Goal: Check status: Check status

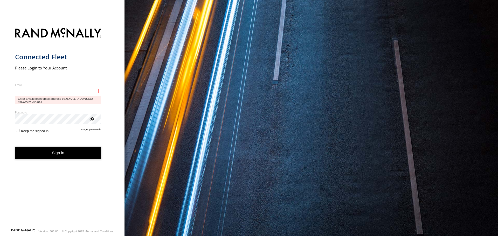
type input "**********"
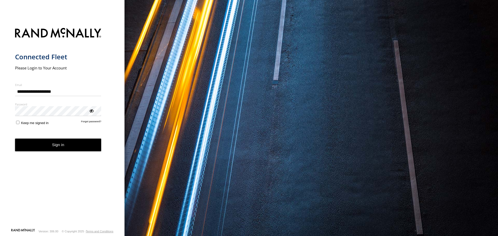
click at [50, 151] on button "Sign in" at bounding box center [58, 145] width 86 height 13
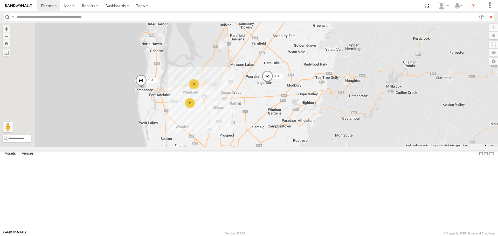
drag, startPoint x: 361, startPoint y: 157, endPoint x: 365, endPoint y: 114, distance: 43.5
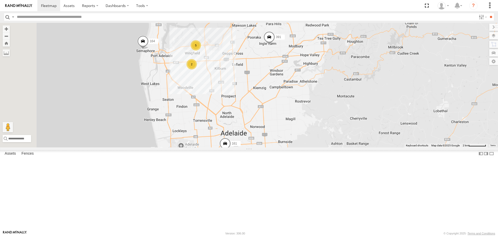
click at [0, 0] on div "160" at bounding box center [0, 0] width 0 height 0
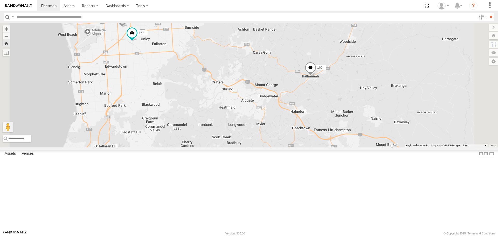
click at [316, 76] on span at bounding box center [310, 69] width 11 height 14
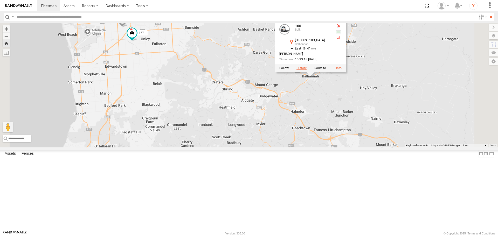
click at [307, 70] on label at bounding box center [302, 69] width 10 height 4
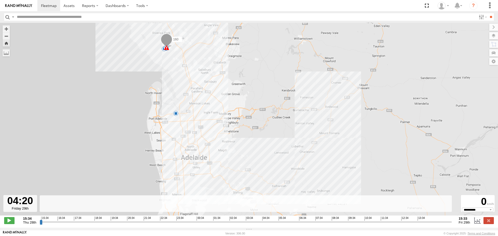
drag, startPoint x: 40, startPoint y: 226, endPoint x: 259, endPoint y: 233, distance: 219.1
click at [259, 225] on input "range" at bounding box center [246, 222] width 413 height 5
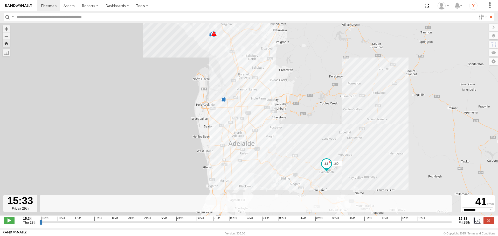
drag, startPoint x: 260, startPoint y: 226, endPoint x: 464, endPoint y: 213, distance: 205.0
click at [452, 220] on input "range" at bounding box center [246, 222] width 413 height 5
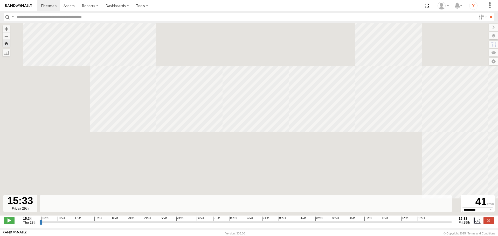
type input "**********"
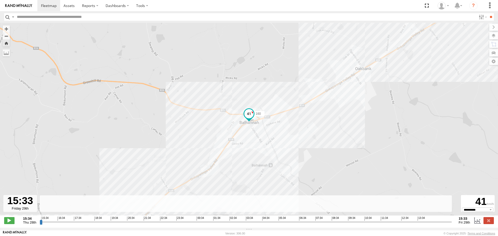
drag, startPoint x: 451, startPoint y: 225, endPoint x: 498, endPoint y: 221, distance: 47.2
click at [452, 221] on input "range" at bounding box center [246, 222] width 413 height 5
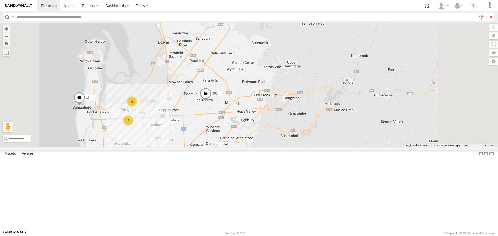
drag, startPoint x: 219, startPoint y: 162, endPoint x: 277, endPoint y: 149, distance: 59.3
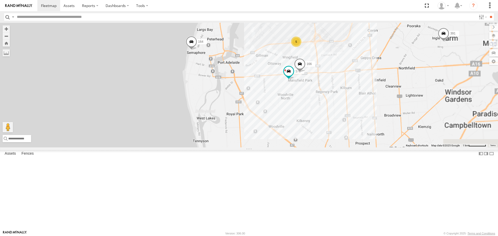
drag, startPoint x: 314, startPoint y: 125, endPoint x: 294, endPoint y: 128, distance: 20.5
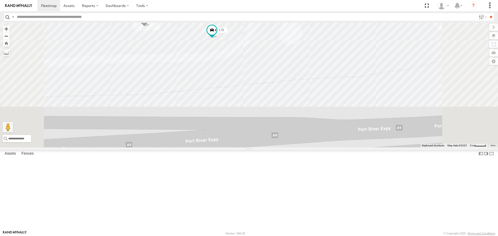
drag, startPoint x: 298, startPoint y: 72, endPoint x: 294, endPoint y: 113, distance: 40.5
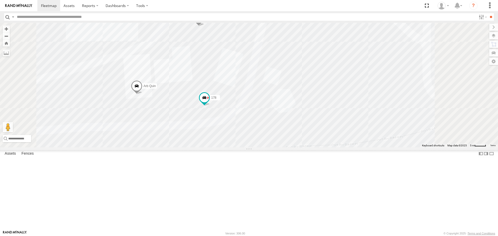
drag, startPoint x: 274, startPoint y: 81, endPoint x: 274, endPoint y: 99, distance: 18.7
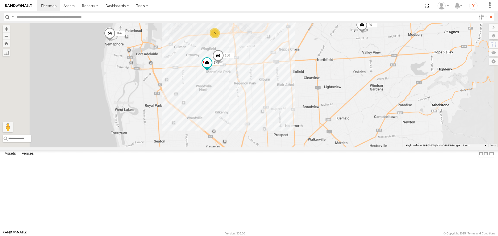
drag, startPoint x: 281, startPoint y: 113, endPoint x: 291, endPoint y: 82, distance: 32.3
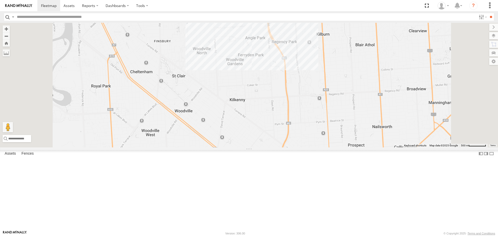
drag, startPoint x: 304, startPoint y: 60, endPoint x: 296, endPoint y: 84, distance: 25.5
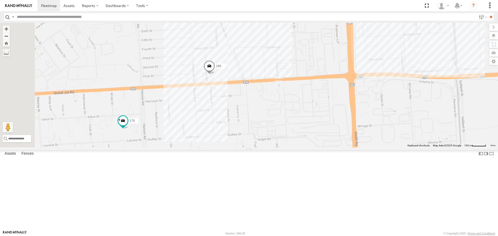
drag, startPoint x: 264, startPoint y: 94, endPoint x: 265, endPoint y: 87, distance: 6.6
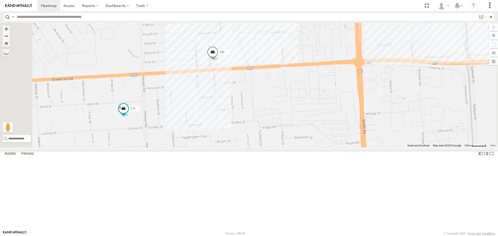
click at [219, 60] on span at bounding box center [212, 53] width 11 height 14
click at [251, 127] on div "169 161 177 172 391 160 164 176 166 166 JCS DieselWorx -34.84966 , 138.5525 0 D…" at bounding box center [249, 85] width 498 height 125
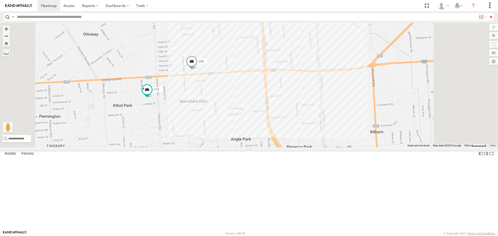
drag, startPoint x: 232, startPoint y: 131, endPoint x: 252, endPoint y: 101, distance: 35.5
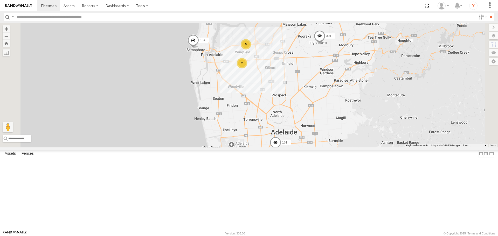
drag, startPoint x: 336, startPoint y: 140, endPoint x: 318, endPoint y: 88, distance: 54.9
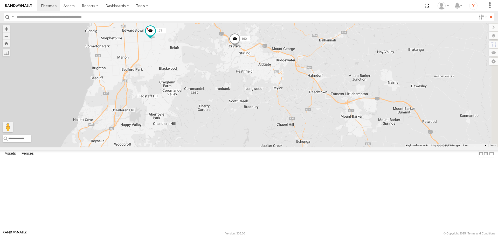
click at [241, 47] on span at bounding box center [234, 40] width 11 height 14
click at [270, 43] on div at bounding box center [235, 40] width 71 height 8
click at [231, 41] on label at bounding box center [226, 40] width 10 height 4
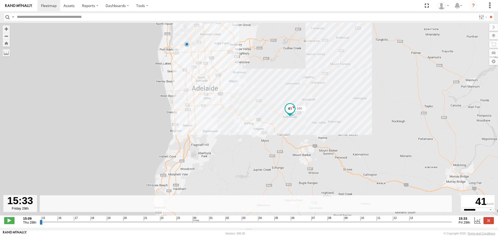
drag, startPoint x: 41, startPoint y: 226, endPoint x: 465, endPoint y: 222, distance: 424.6
type input "**********"
click at [452, 222] on input "range" at bounding box center [246, 222] width 413 height 5
click at [22, 4] on img at bounding box center [18, 6] width 27 height 4
